Goal: Navigation & Orientation: Find specific page/section

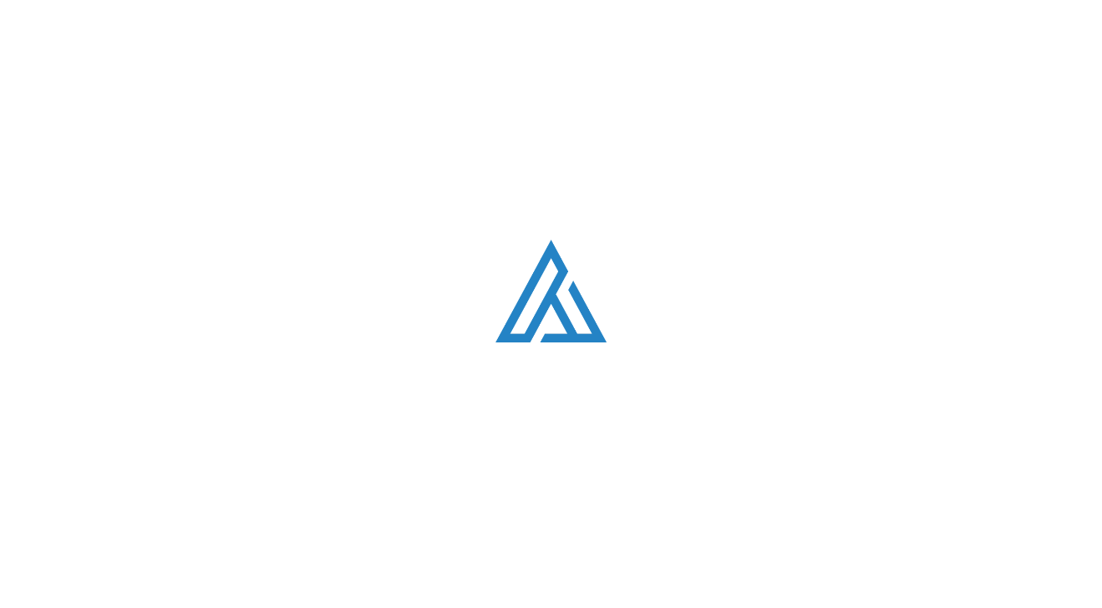
scroll to position [4728, 0]
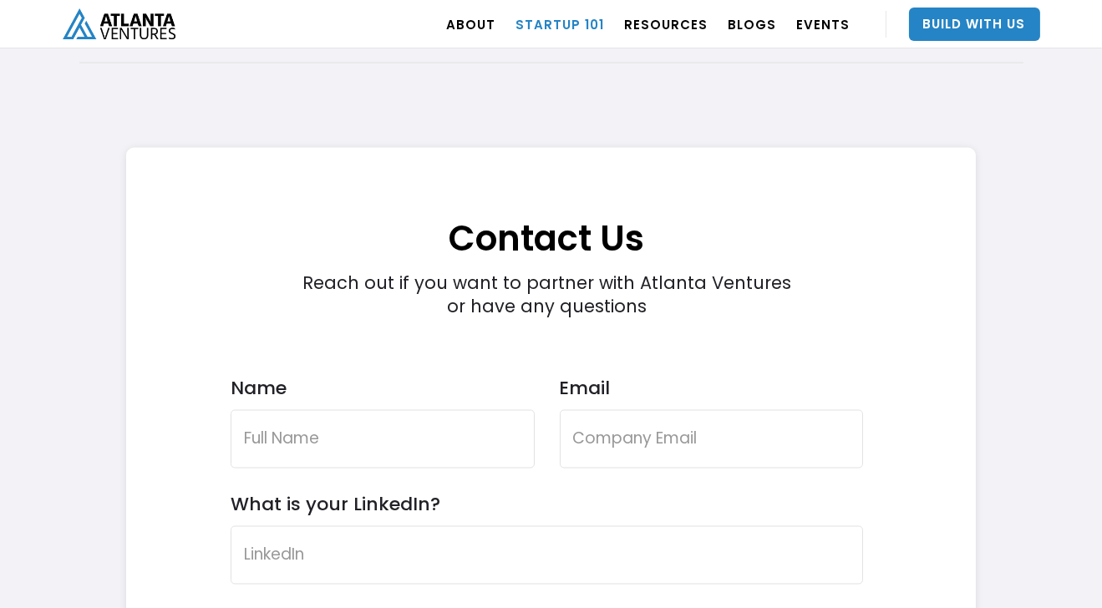
click at [578, 31] on link "Startup 101" at bounding box center [560, 24] width 89 height 47
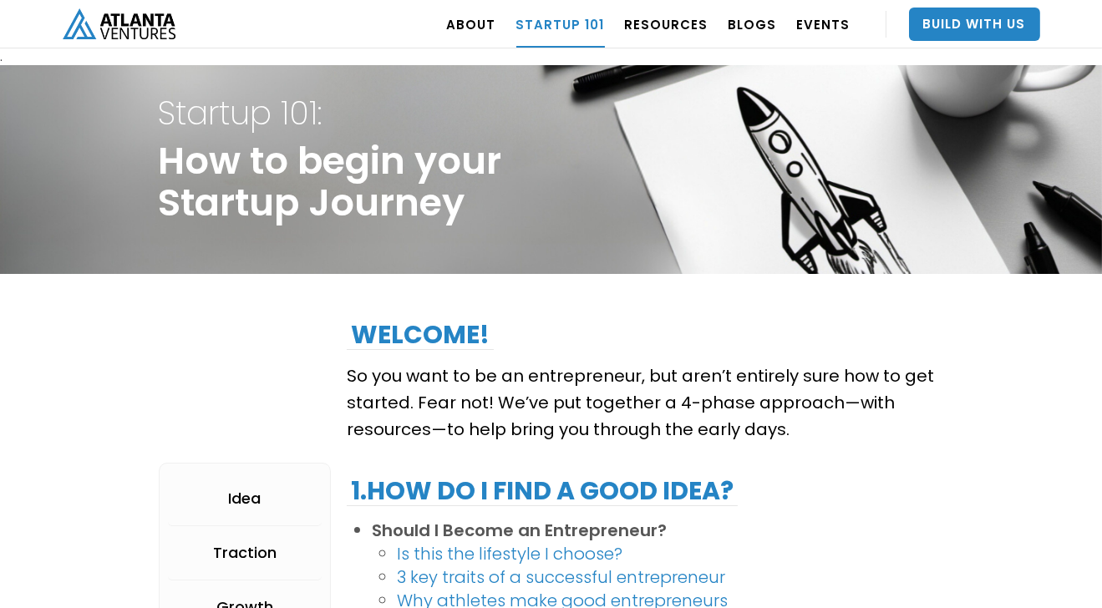
click at [160, 31] on img "home" at bounding box center [119, 23] width 113 height 31
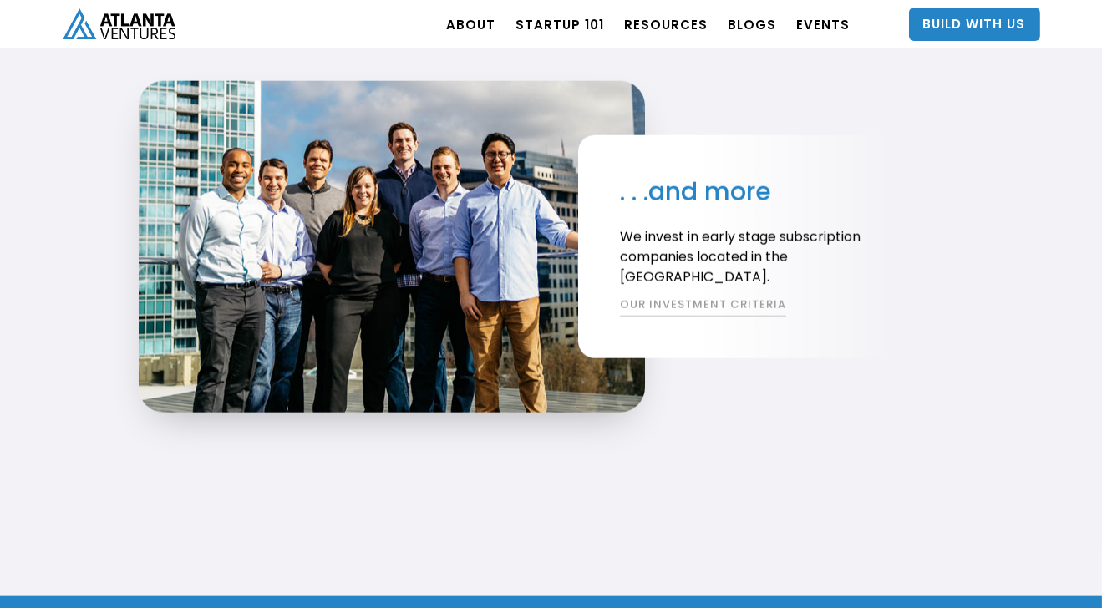
scroll to position [3113, 0]
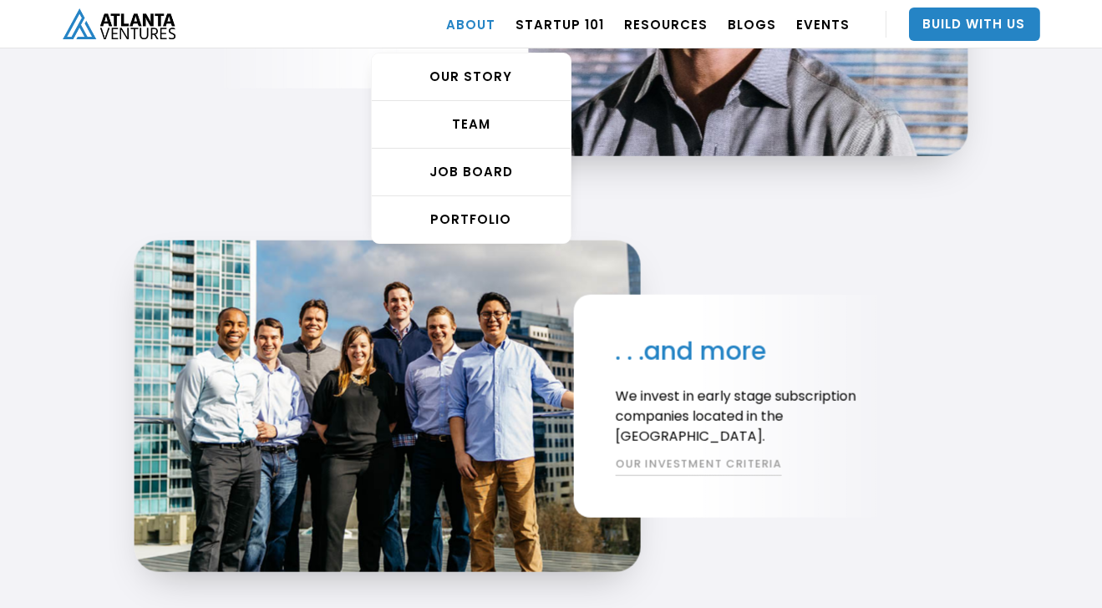
click at [496, 20] on link "ABOUT" at bounding box center [471, 24] width 49 height 47
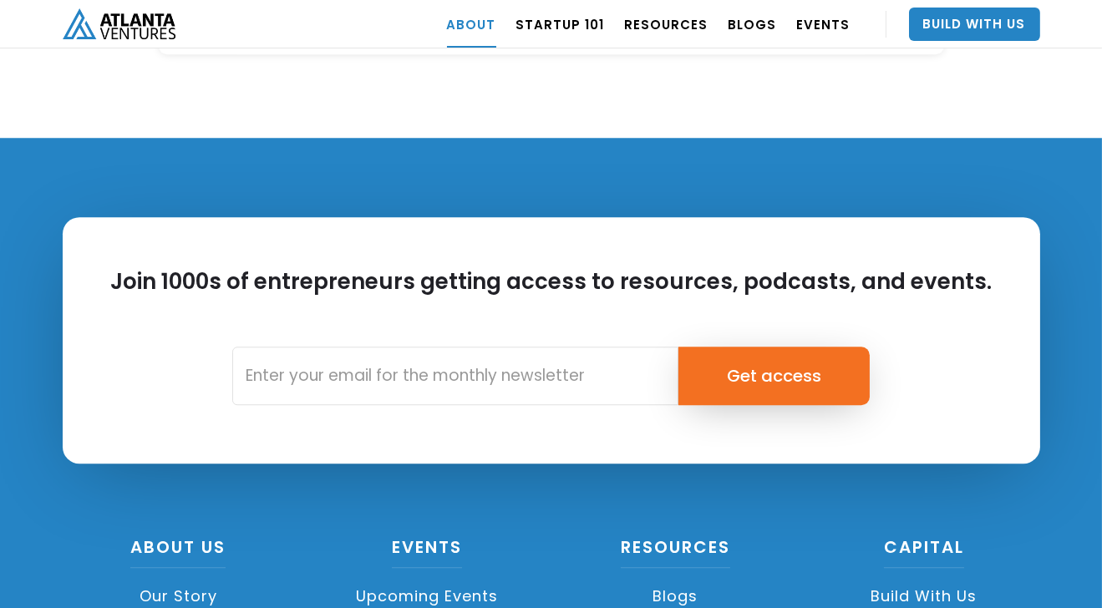
scroll to position [7508, 0]
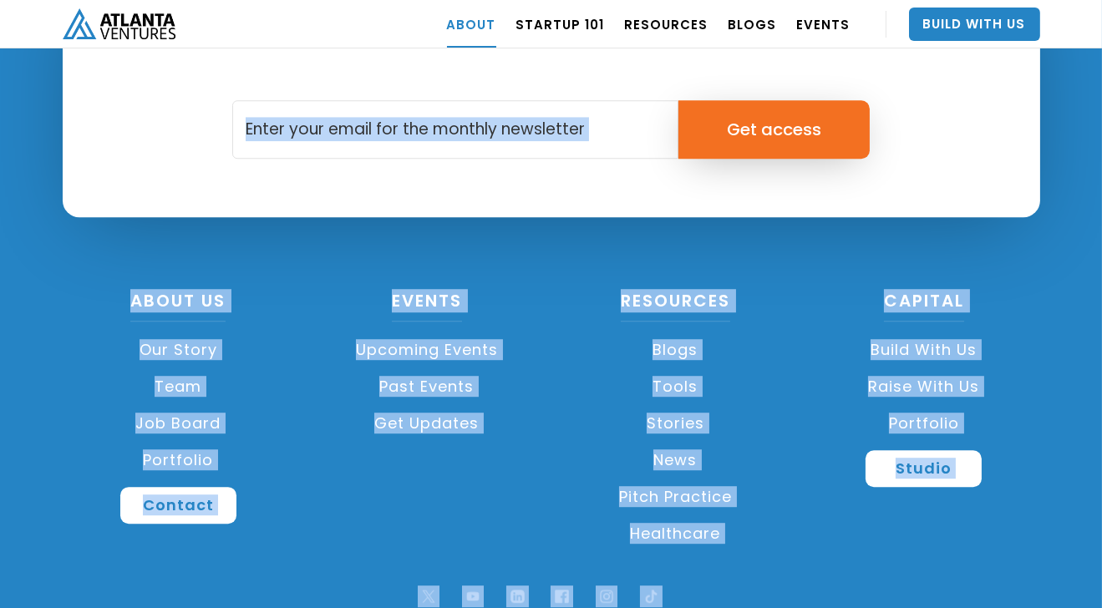
drag, startPoint x: 879, startPoint y: 579, endPoint x: 96, endPoint y: 219, distance: 861.6
click at [96, 219] on div "Join 1000s of entrepreneurs getting access to resources, podcasts, and events. …" at bounding box center [551, 276] width 1102 height 770
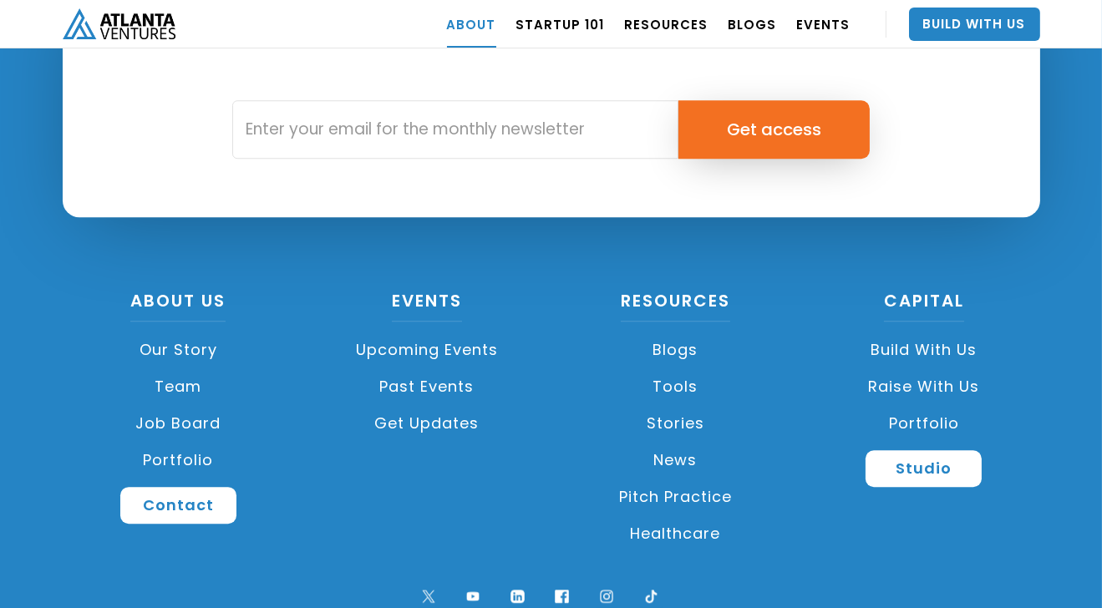
click at [514, 188] on div "Join 1000s of entrepreneurs getting access to resources, podcasts, and events. …" at bounding box center [551, 132] width 977 height 322
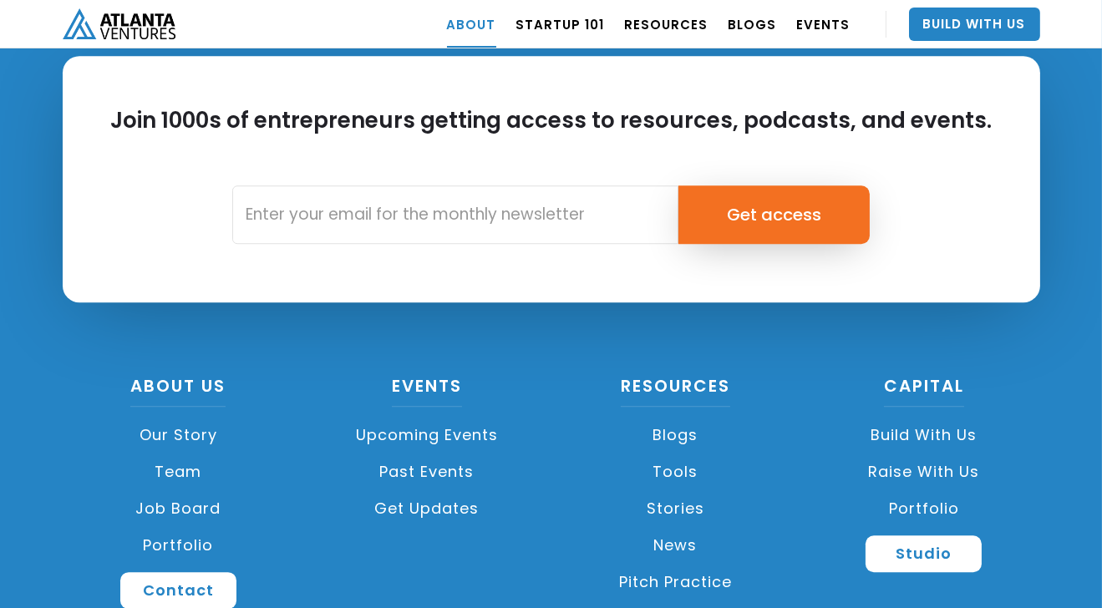
scroll to position [7341, 0]
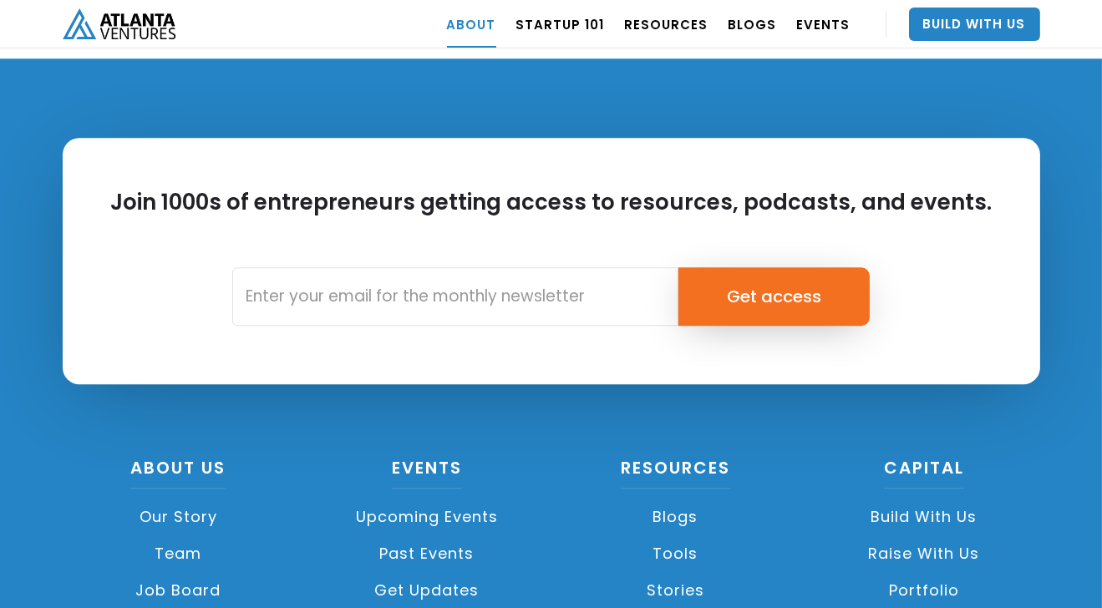
click at [140, 33] on img "home" at bounding box center [119, 23] width 113 height 31
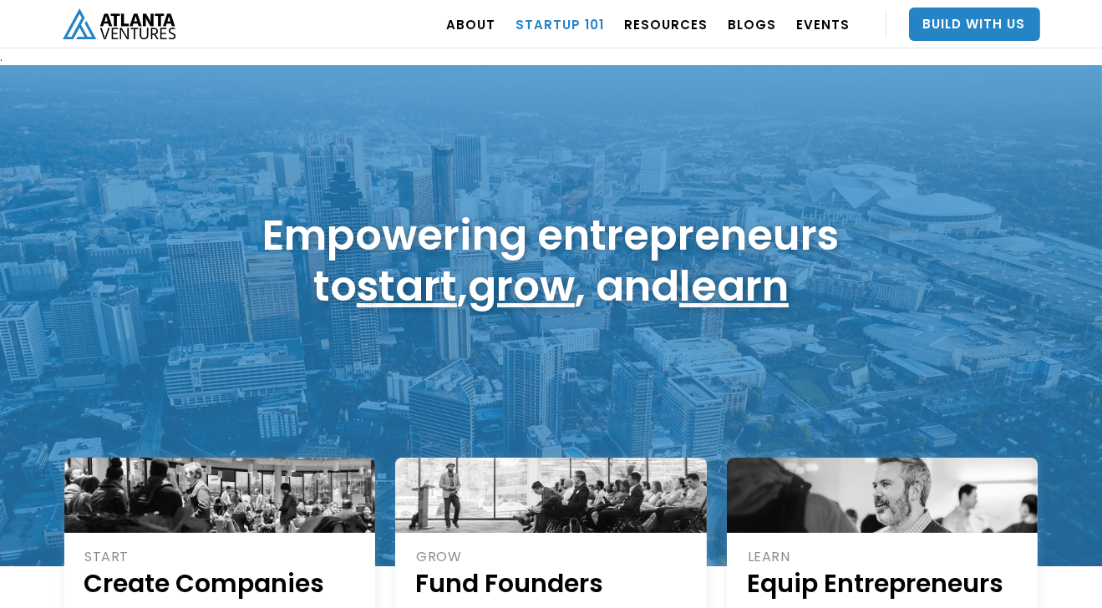
click at [602, 28] on link "Startup 101" at bounding box center [560, 24] width 89 height 47
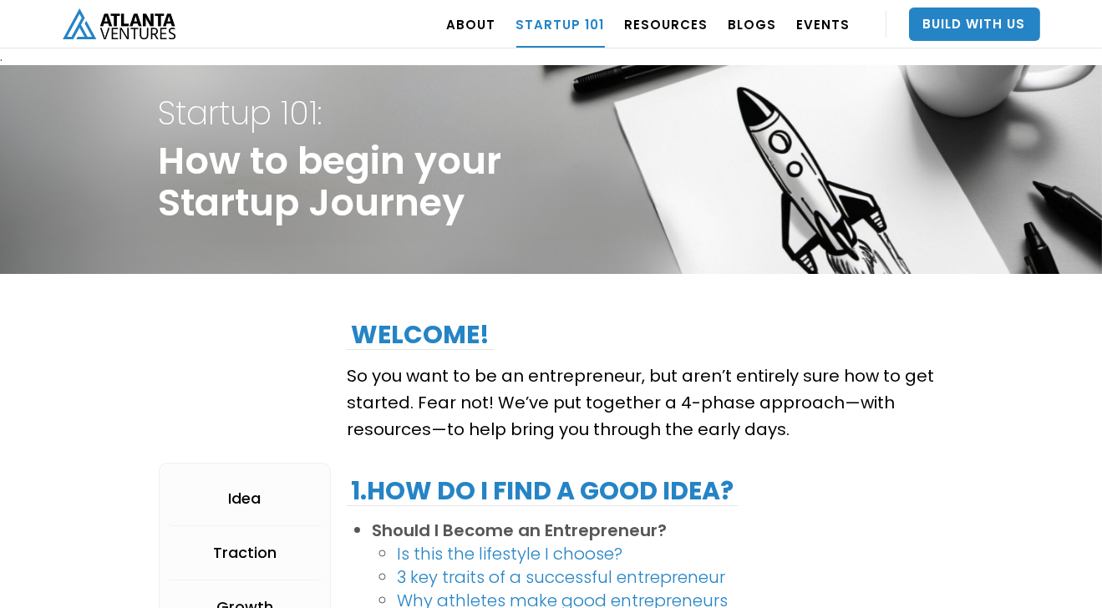
click at [87, 33] on img "home" at bounding box center [119, 23] width 113 height 31
